Goal: Transaction & Acquisition: Purchase product/service

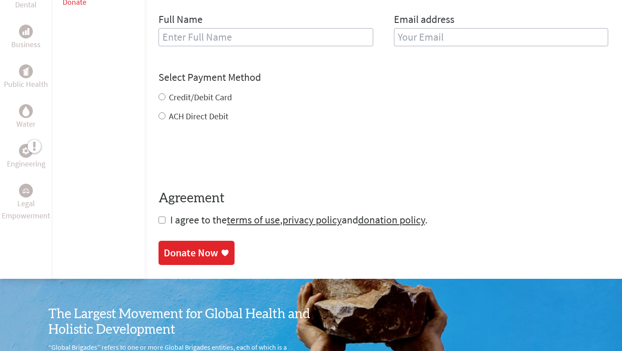
scroll to position [397, 0]
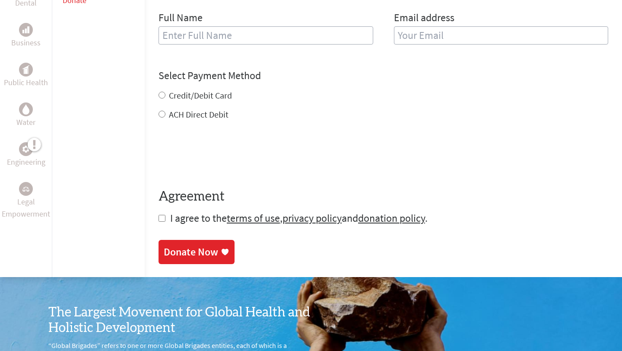
click at [180, 245] on div "Donate Now" at bounding box center [191, 252] width 54 height 14
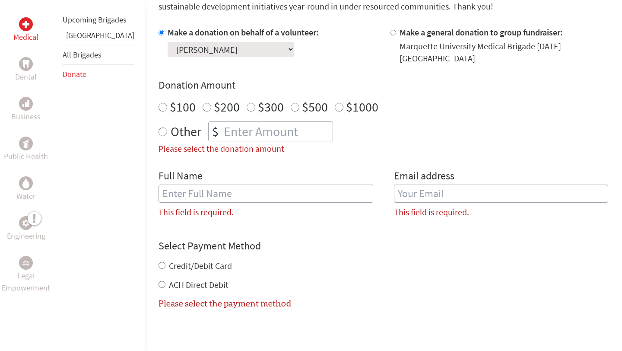
scroll to position [246, 0]
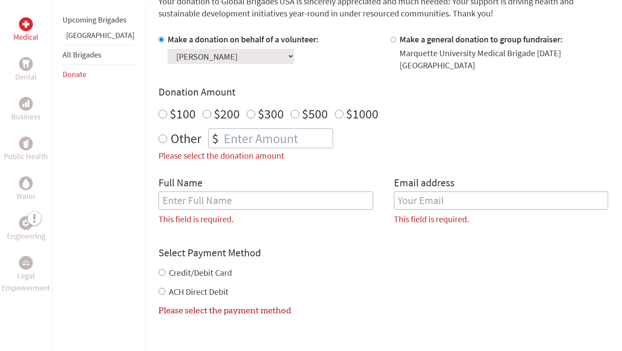
radio input "true"
click at [254, 136] on input "number" at bounding box center [277, 138] width 111 height 19
type input "700"
click at [248, 202] on div "Full Name This field is required." at bounding box center [265, 204] width 215 height 56
click at [247, 196] on input "text" at bounding box center [265, 200] width 215 height 18
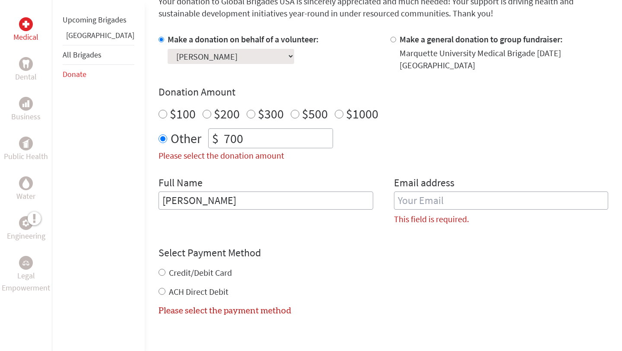
click at [503, 194] on input "email" at bounding box center [501, 200] width 215 height 18
click at [266, 198] on input "[PERSON_NAME]" at bounding box center [265, 200] width 215 height 18
type input "[PERSON_NAME]"
click at [404, 196] on input "email" at bounding box center [501, 200] width 215 height 18
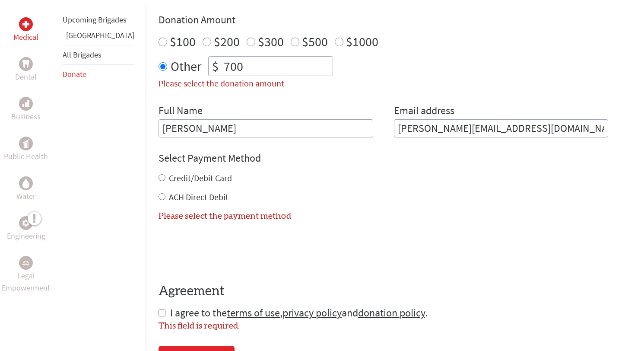
scroll to position [323, 0]
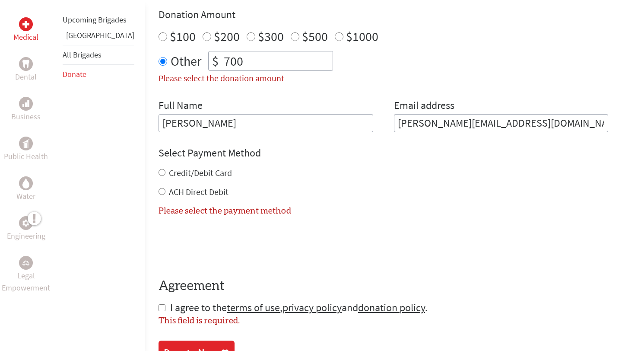
type input "[PERSON_NAME][EMAIL_ADDRESS][DOMAIN_NAME]"
click at [158, 188] on input "ACH Direct Debit" at bounding box center [161, 191] width 7 height 7
radio input "true"
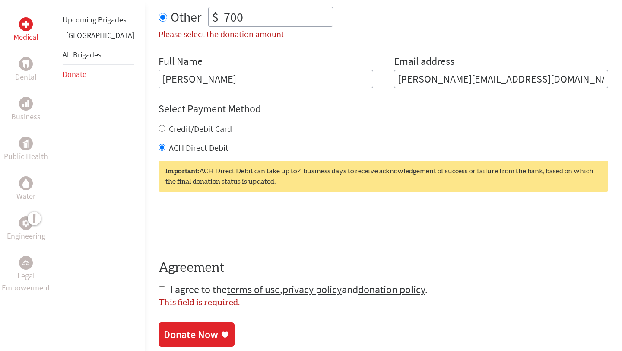
scroll to position [367, 0]
click at [158, 285] on input "checkbox" at bounding box center [161, 288] width 7 height 7
checkbox input "true"
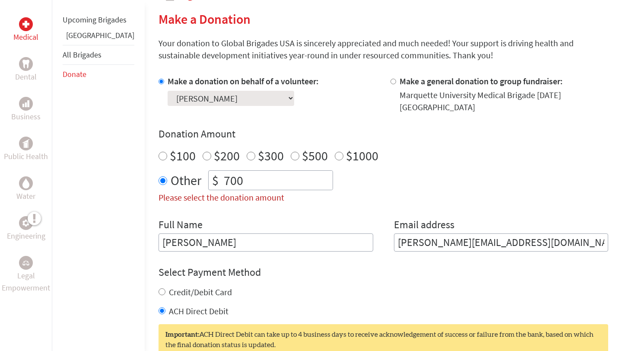
scroll to position [205, 0]
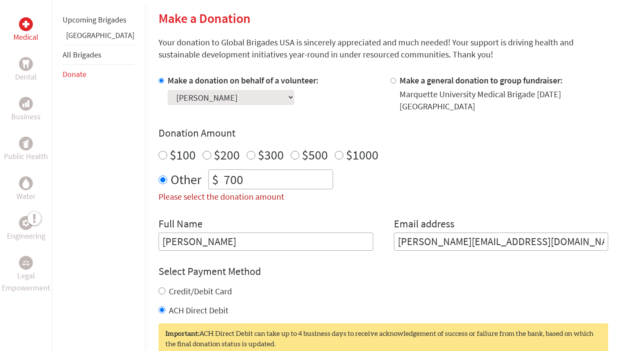
click at [390, 80] on div at bounding box center [394, 93] width 9 height 38
click at [390, 80] on input "Make a general donation to group fundraiser:" at bounding box center [393, 81] width 6 height 6
radio input "true"
click at [158, 80] on input "Make a donation on behalf of a volunteer:" at bounding box center [161, 81] width 6 height 6
radio input "true"
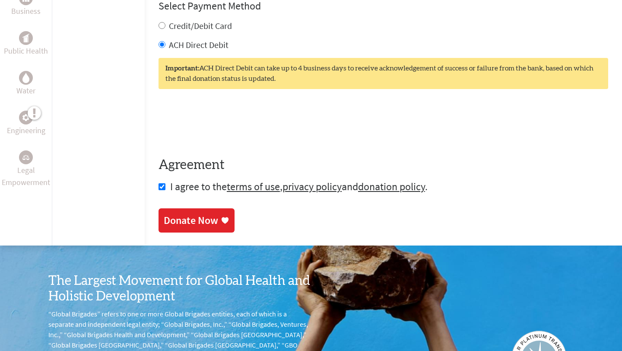
scroll to position [475, 0]
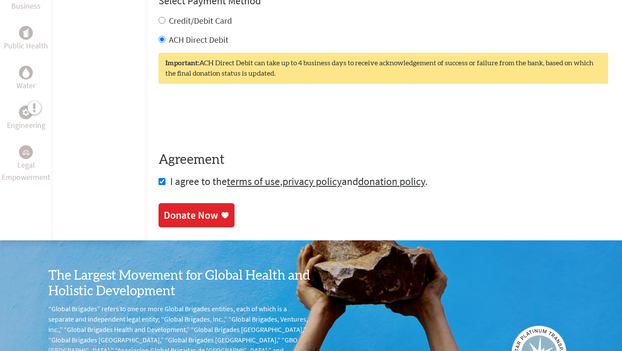
click at [187, 209] on div "Donate Now" at bounding box center [191, 215] width 54 height 14
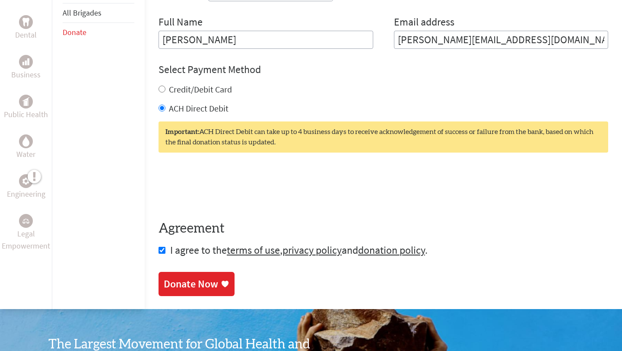
scroll to position [403, 0]
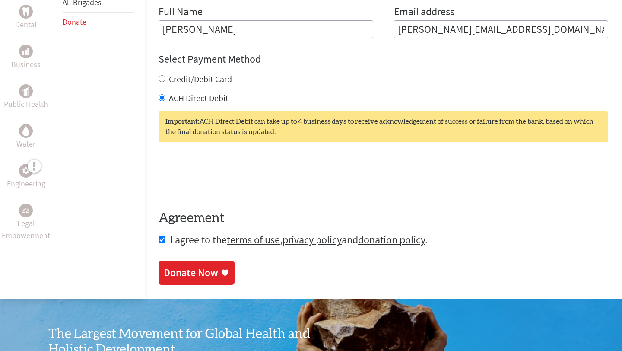
click at [158, 73] on div "Credit/Debit Card" at bounding box center [382, 79] width 449 height 12
click at [158, 75] on input "Credit/Debit Card" at bounding box center [161, 78] width 7 height 7
radio input "true"
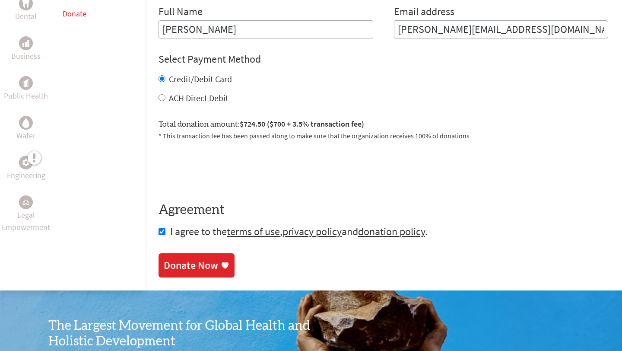
click at [185, 258] on div "Donate Now" at bounding box center [191, 265] width 54 height 14
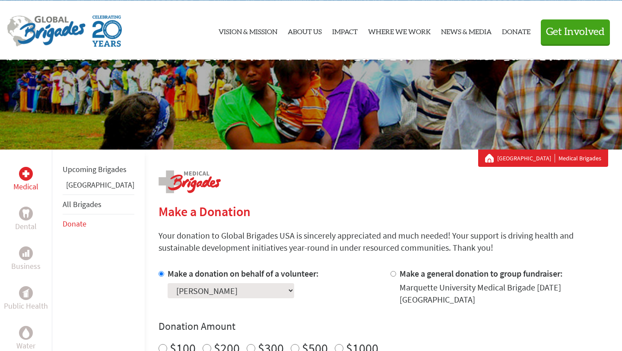
scroll to position [27, 0]
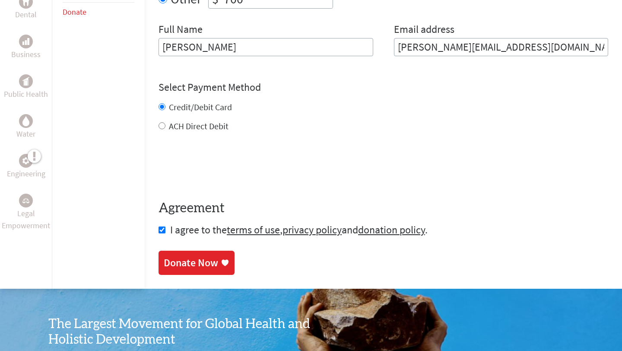
scroll to position [389, 0]
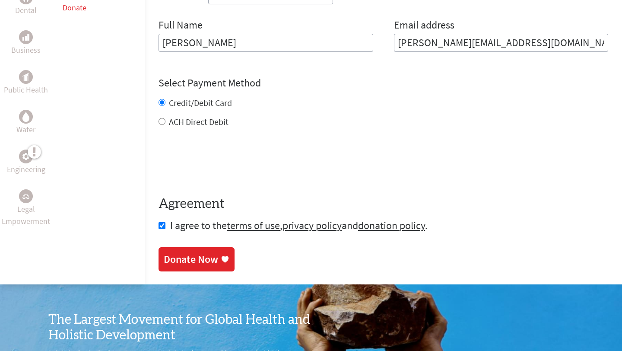
click at [164, 252] on div "Donate Now" at bounding box center [191, 259] width 54 height 14
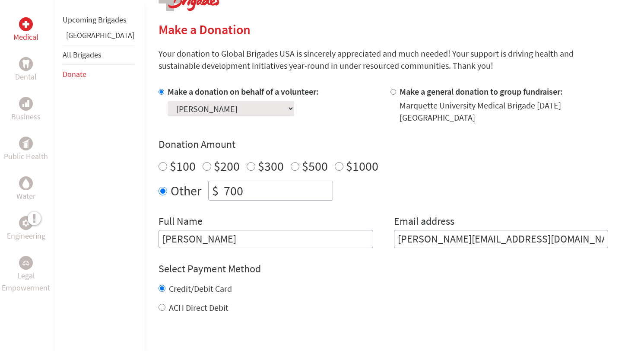
scroll to position [209, 0]
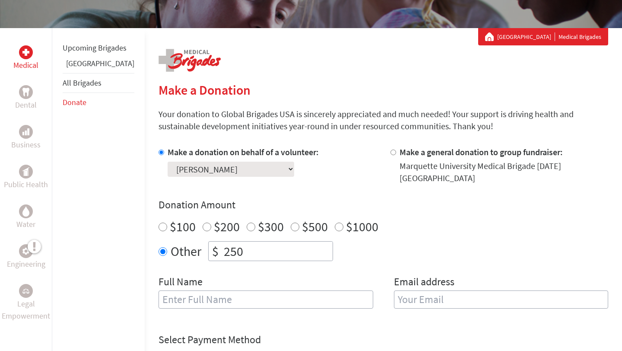
scroll to position [137, 0]
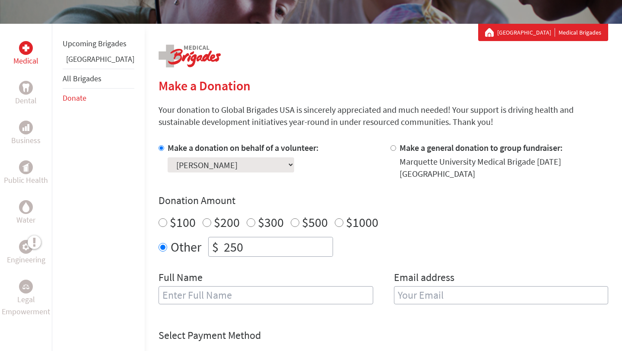
click at [226, 237] on input "250" at bounding box center [277, 246] width 111 height 19
click at [222, 237] on input "250" at bounding box center [277, 246] width 111 height 19
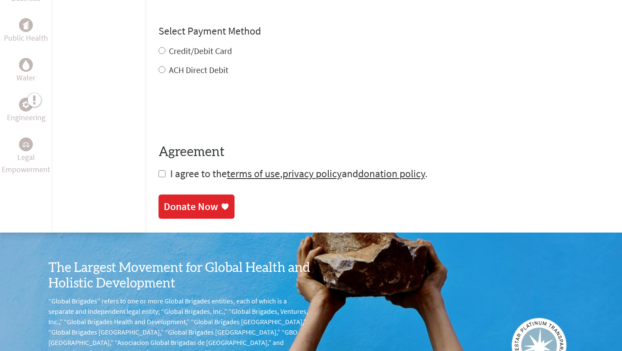
scroll to position [447, 0]
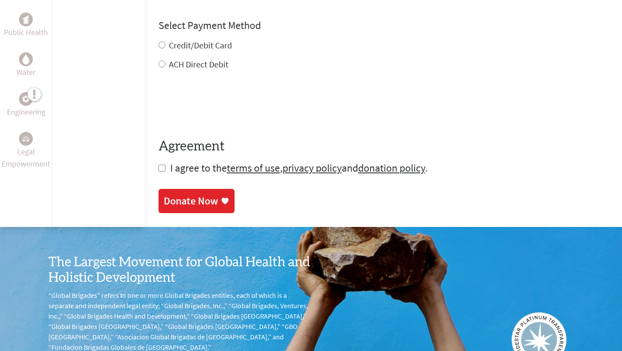
type input "450"
click at [158, 41] on input "Credit/Debit Card" at bounding box center [161, 44] width 7 height 7
radio input "true"
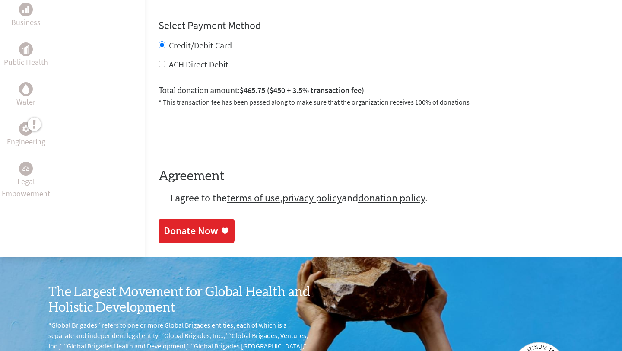
click at [158, 194] on input "checkbox" at bounding box center [161, 197] width 7 height 7
checkbox input "true"
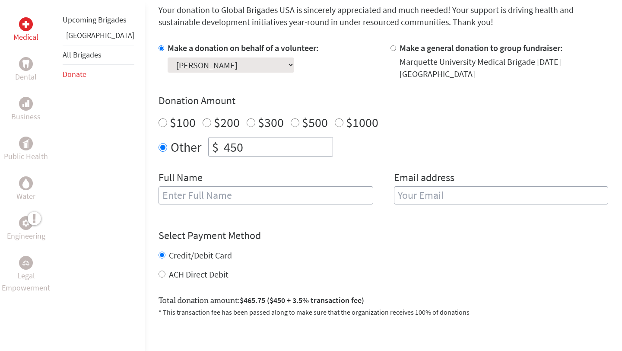
scroll to position [456, 0]
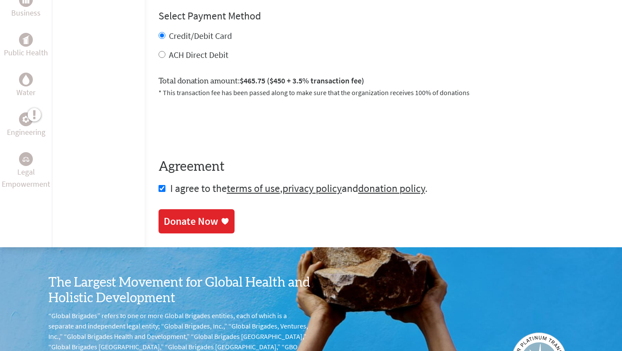
click at [164, 214] on div "Donate Now" at bounding box center [191, 221] width 54 height 14
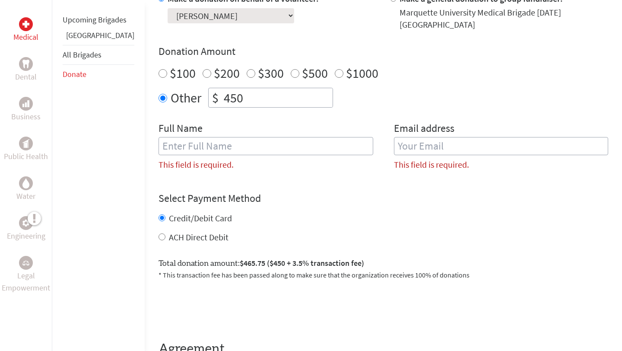
scroll to position [279, 0]
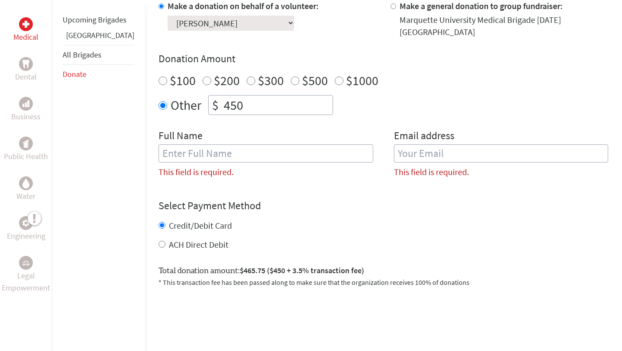
click at [254, 149] on input "text" at bounding box center [265, 153] width 215 height 18
type input "[PERSON_NAME]"
click at [408, 152] on input "email" at bounding box center [501, 153] width 215 height 18
type input "[PERSON_NAME][EMAIL_ADDRESS][DOMAIN_NAME]"
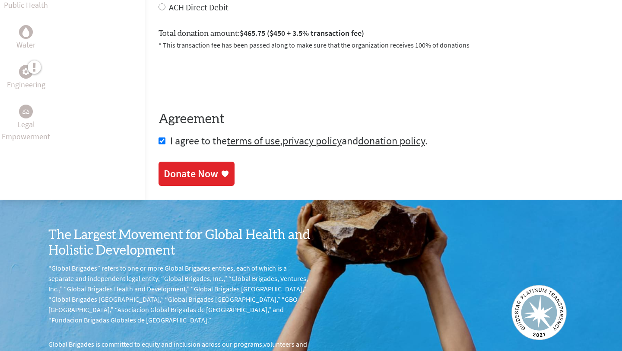
scroll to position [490, 0]
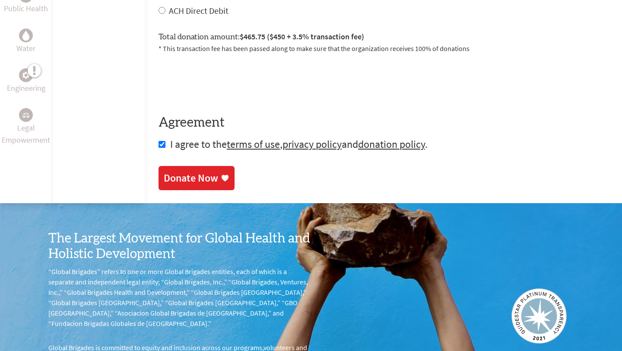
click at [171, 171] on div "Donate Now" at bounding box center [191, 178] width 54 height 14
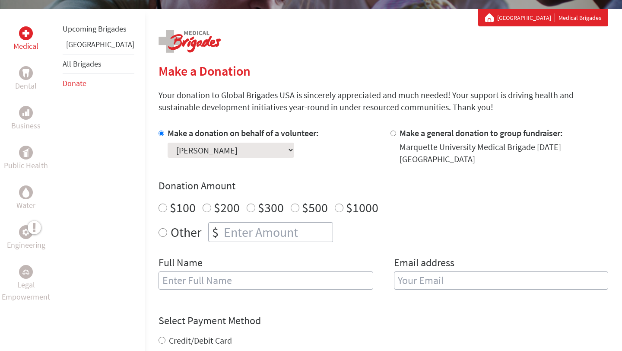
scroll to position [158, 0]
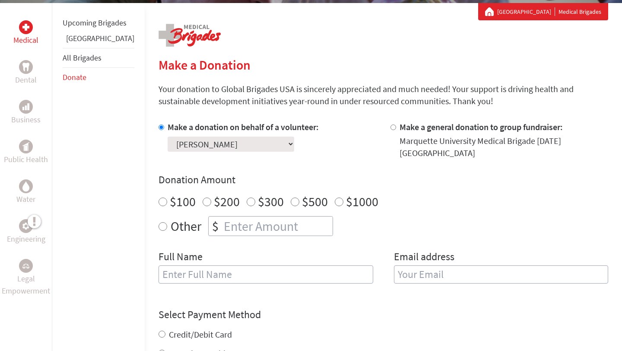
radio input "true"
click at [264, 216] on input "number" at bounding box center [277, 225] width 111 height 19
type input "250"
click at [259, 265] on input "text" at bounding box center [265, 274] width 215 height 18
click at [446, 265] on input "email" at bounding box center [501, 274] width 215 height 18
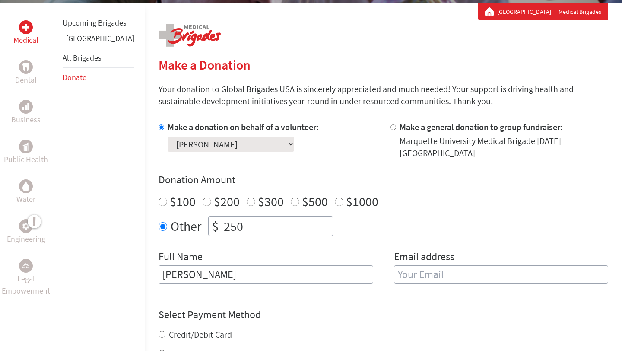
click at [272, 266] on input "[PERSON_NAME]" at bounding box center [265, 274] width 215 height 18
type input "[PERSON_NAME]"
click at [430, 275] on input "email" at bounding box center [501, 274] width 215 height 18
type input "[PERSON_NAME][EMAIL_ADDRESS][DOMAIN_NAME]"
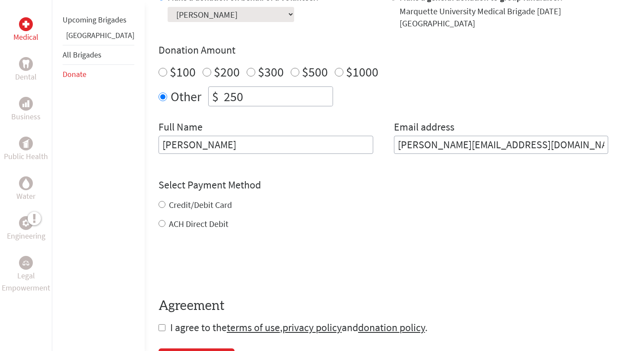
scroll to position [319, 0]
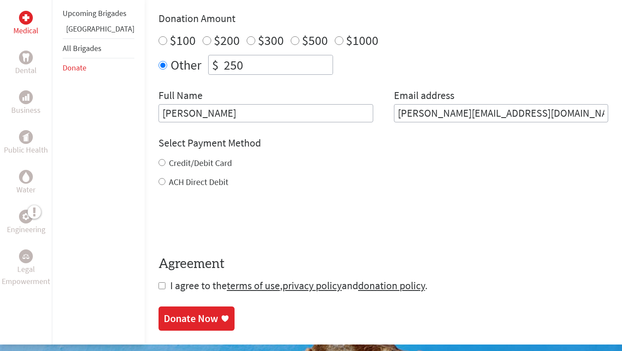
click at [158, 163] on div "Credit/Debit Card ACH Direct Debit" at bounding box center [382, 172] width 449 height 31
click at [158, 159] on input "Credit/Debit Card" at bounding box center [161, 162] width 7 height 7
radio input "true"
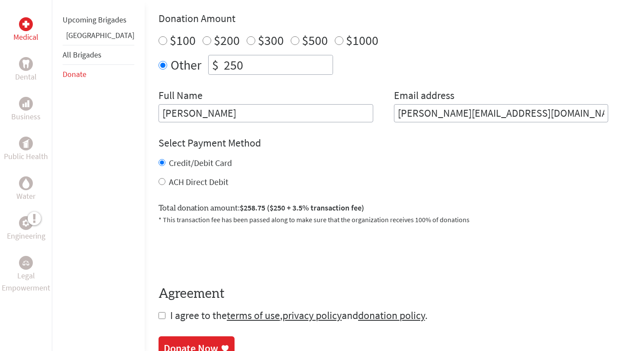
click at [158, 312] on input "checkbox" at bounding box center [161, 315] width 7 height 7
checkbox input "true"
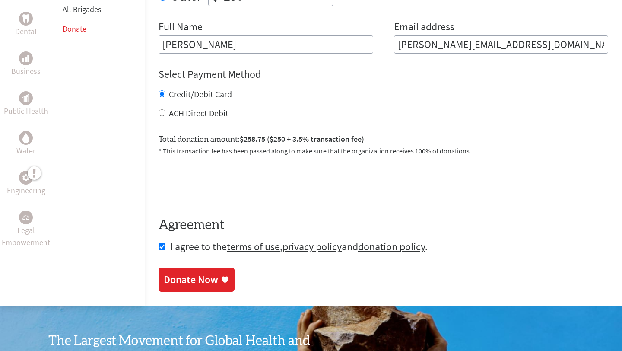
scroll to position [391, 0]
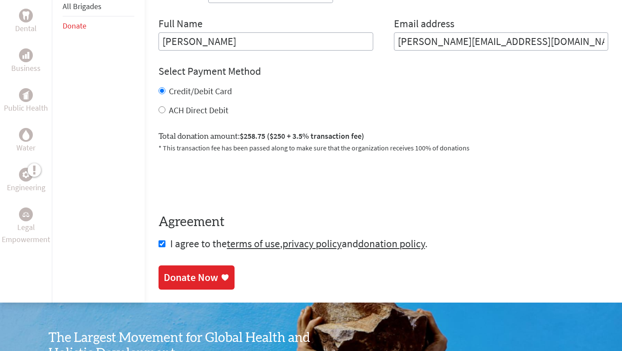
click at [175, 270] on div "Donate Now" at bounding box center [191, 277] width 54 height 14
